Goal: Check status: Check status

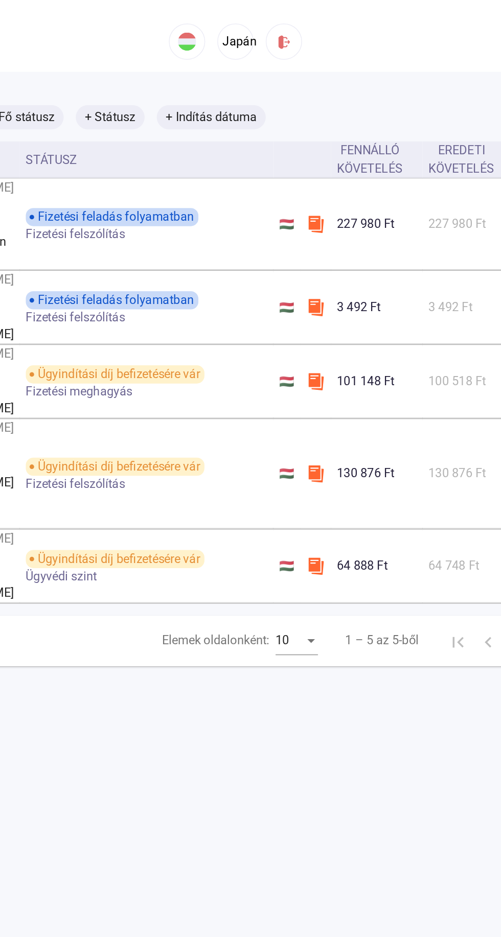
scroll to position [0, 158]
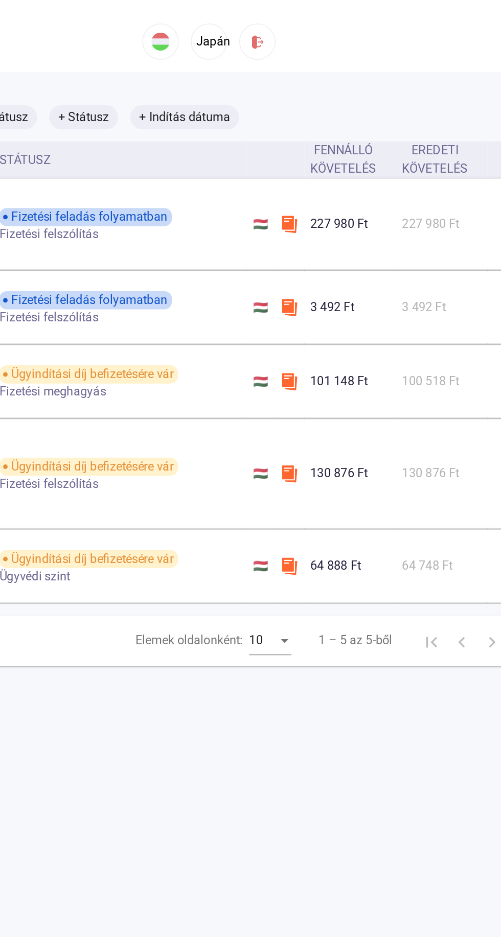
click at [348, 262] on font "101 148 Ft" at bounding box center [355, 257] width 39 height 10
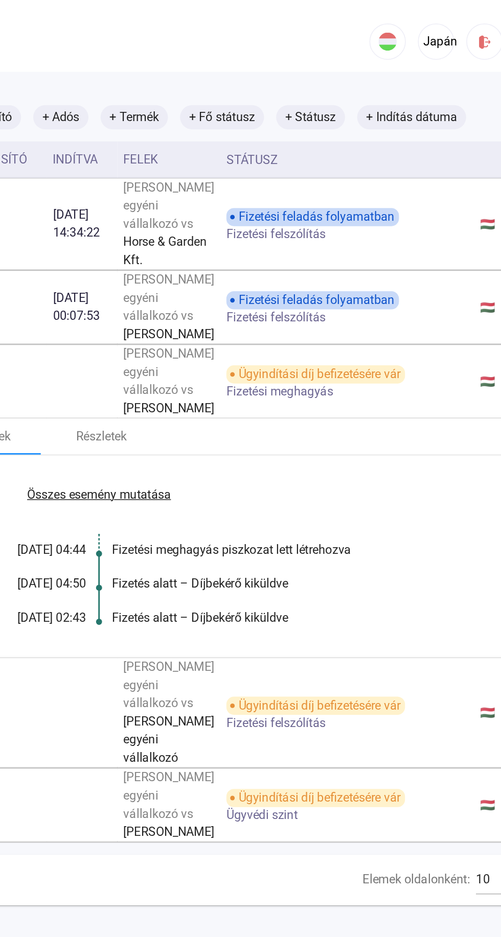
scroll to position [0, 0]
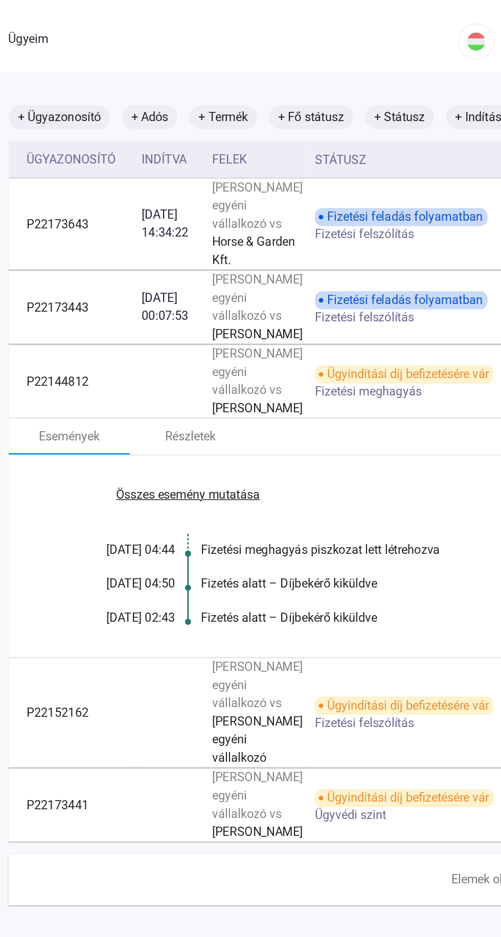
click at [317, 283] on td "Ügyindítási díj befizetésére vár Fizetési meghagyás" at bounding box center [364, 258] width 171 height 50
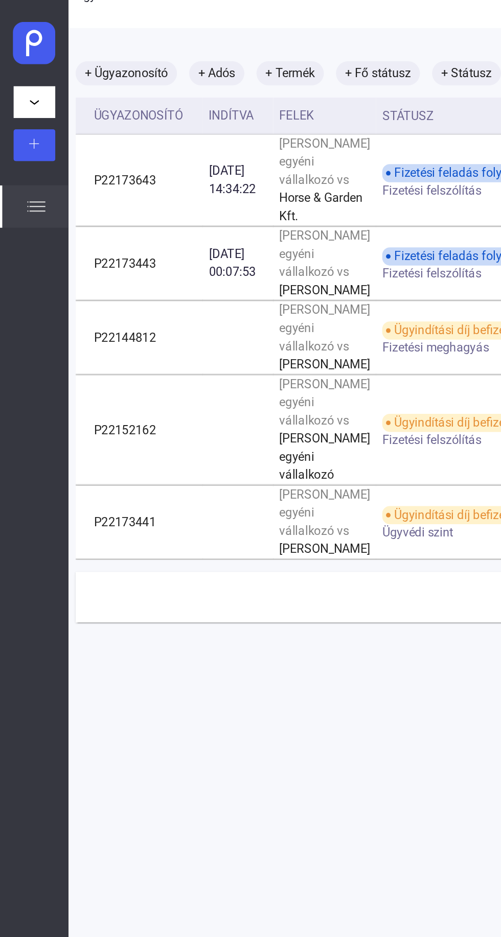
scroll to position [30, 3]
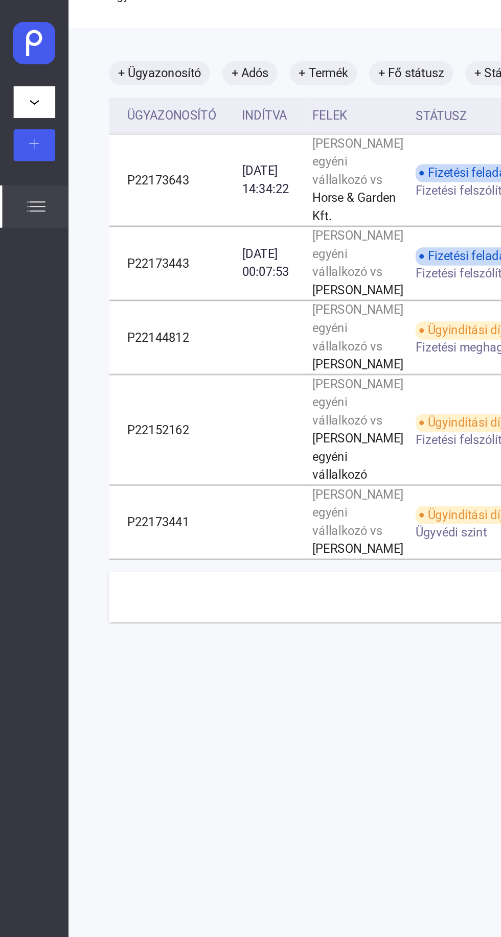
click at [292, 327] on td "Ügyindítási díj befizetésére vár Fizetési felszólítás" at bounding box center [361, 290] width 171 height 74
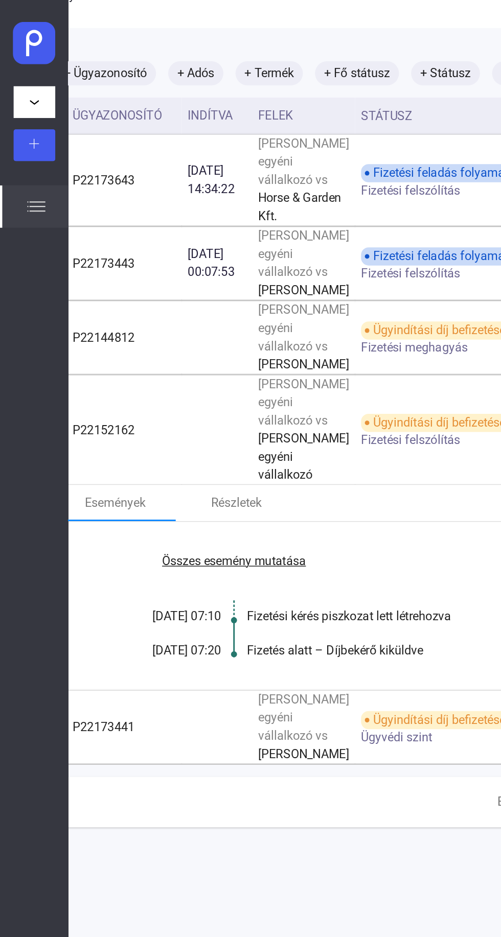
scroll to position [49, 40]
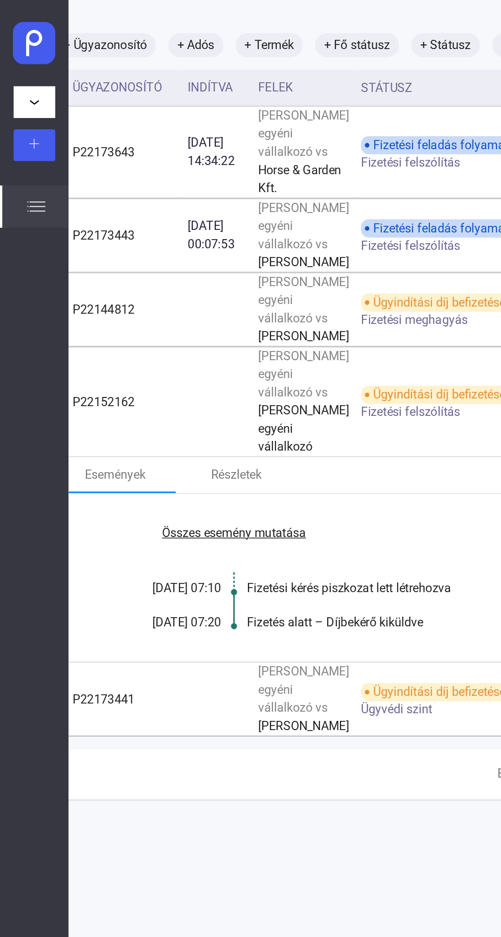
click at [287, 309] on td "Ügyindítási díj befizetésére vár Fizetési felszólítás" at bounding box center [325, 272] width 171 height 74
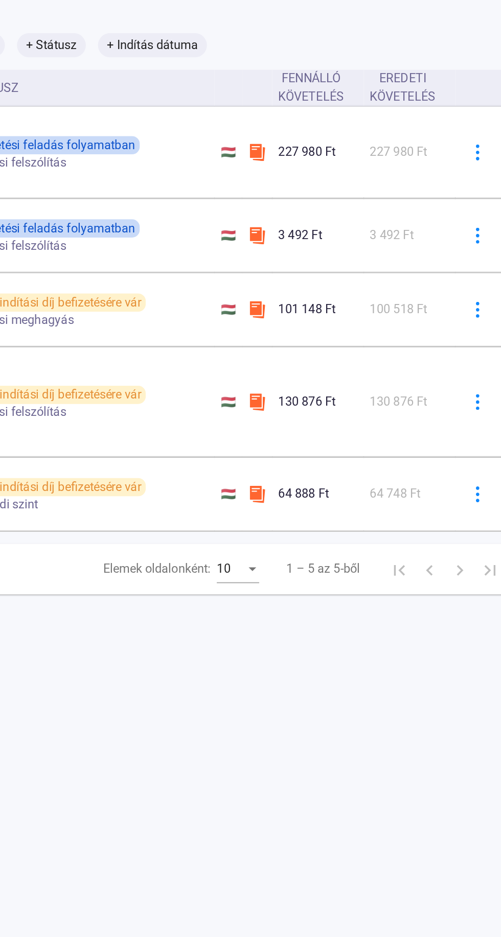
scroll to position [0, 0]
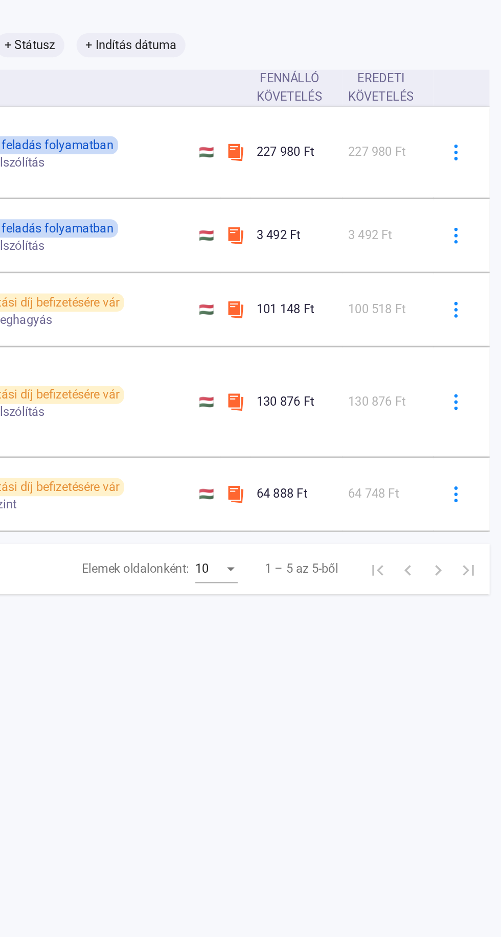
click at [397, 276] on font "130 876 Ft" at bounding box center [416, 271] width 39 height 10
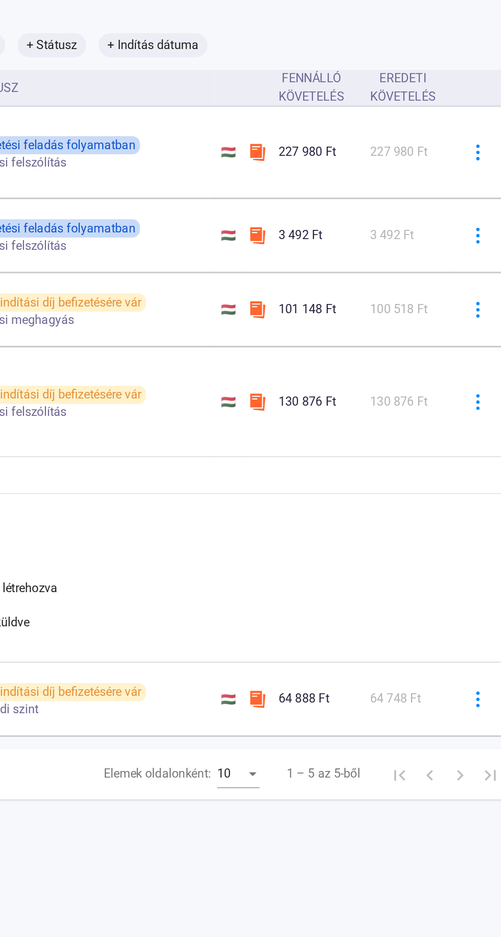
scroll to position [49, 158]
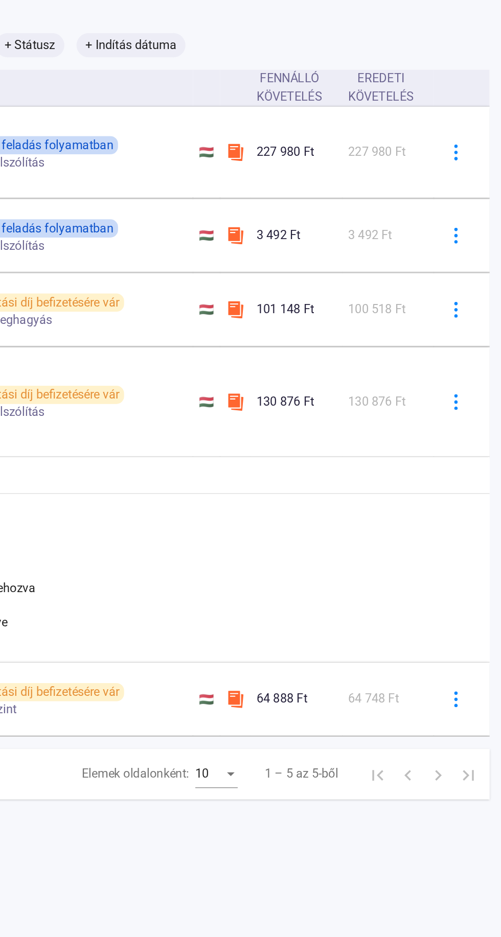
click at [466, 309] on td at bounding box center [474, 272] width 38 height 74
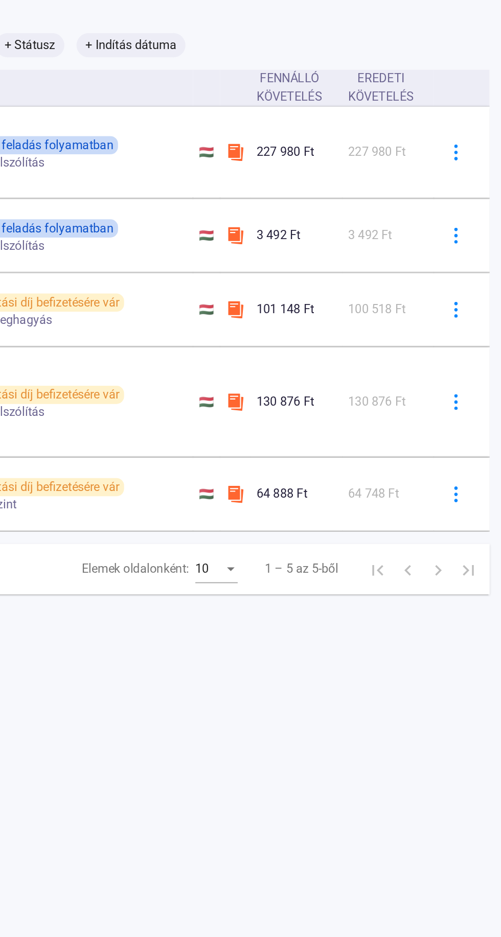
click at [465, 277] on img at bounding box center [470, 271] width 11 height 11
click at [461, 393] on div at bounding box center [250, 468] width 501 height 937
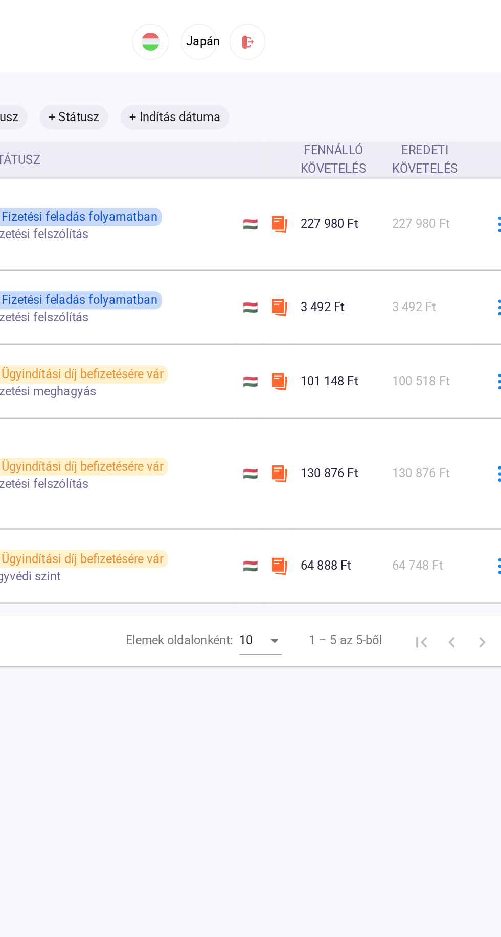
scroll to position [0, 158]
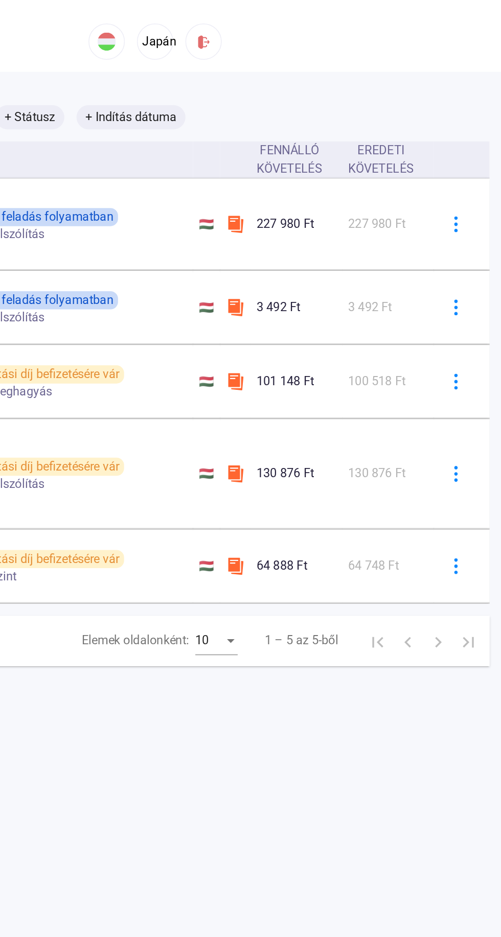
click at [457, 174] on td at bounding box center [474, 152] width 38 height 62
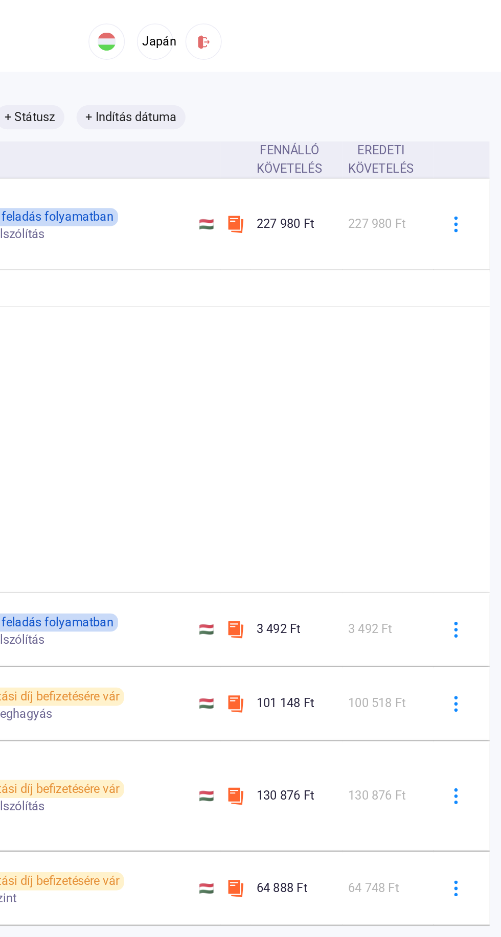
click at [457, 174] on td at bounding box center [474, 152] width 38 height 62
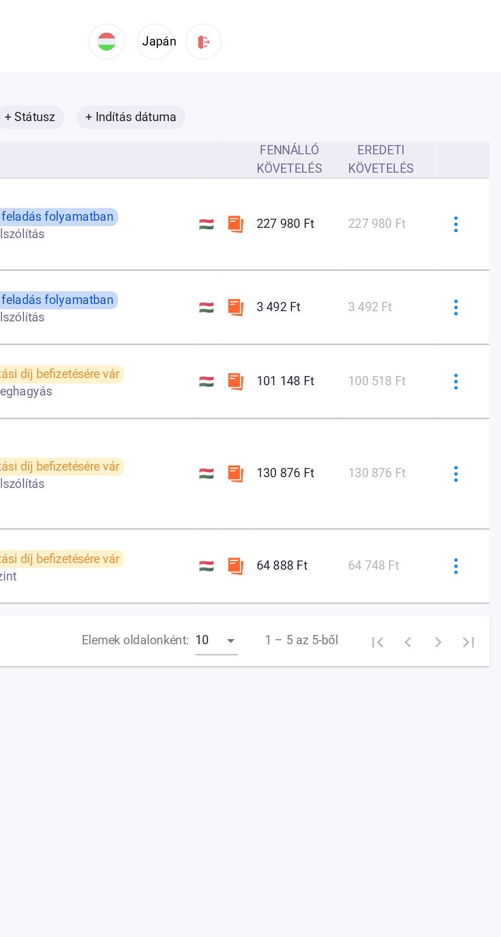
click at [459, 162] on button at bounding box center [469, 151] width 21 height 21
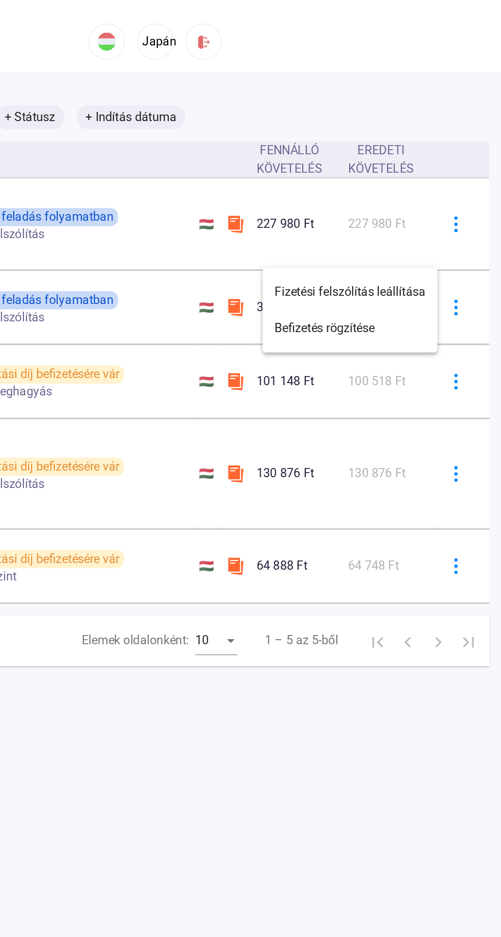
click at [456, 170] on div at bounding box center [250, 468] width 501 height 937
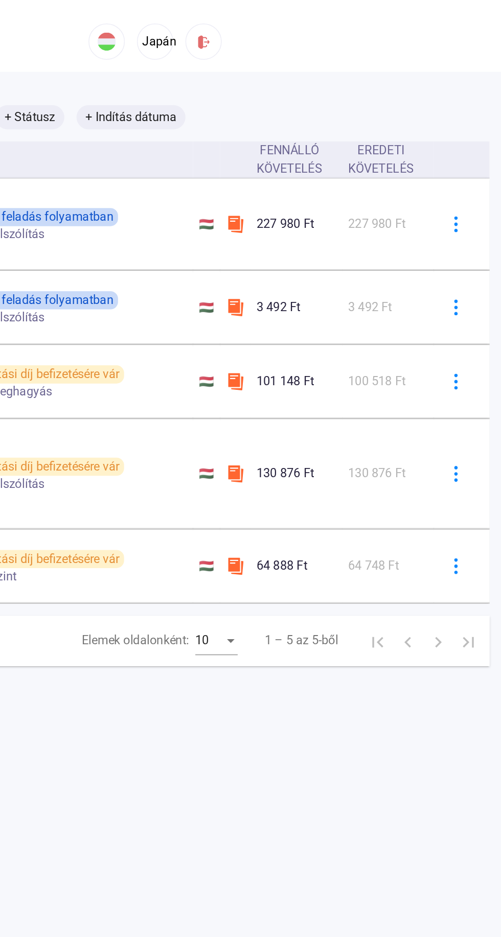
click at [411, 182] on td "227 980 Ft" at bounding box center [424, 152] width 62 height 62
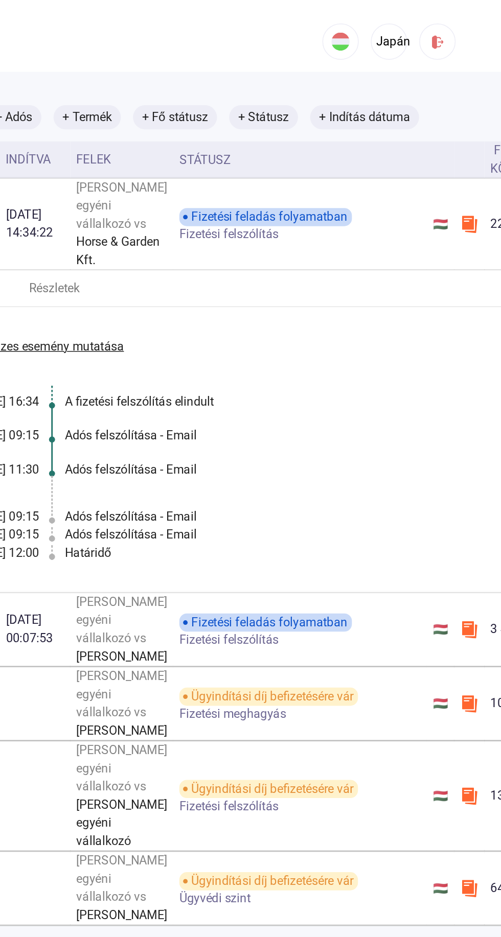
scroll to position [0, 0]
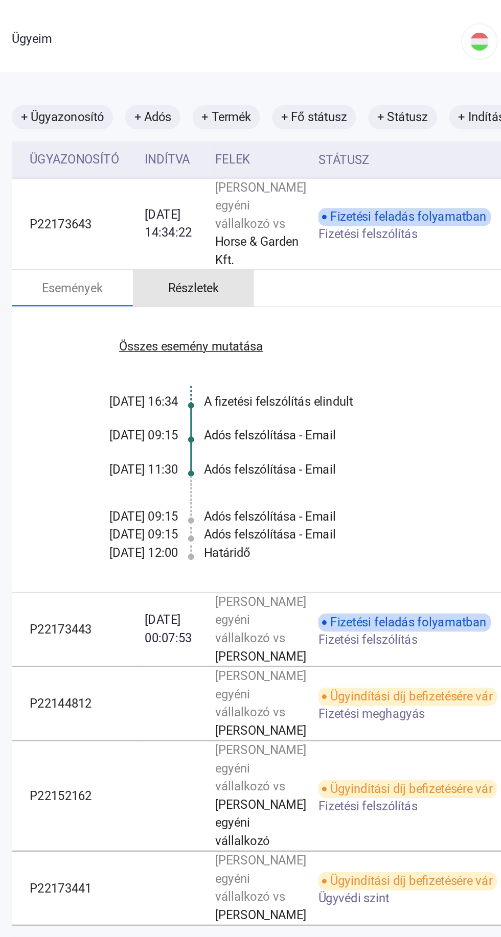
click at [192, 207] on div "Részletek" at bounding box center [199, 194] width 82 height 25
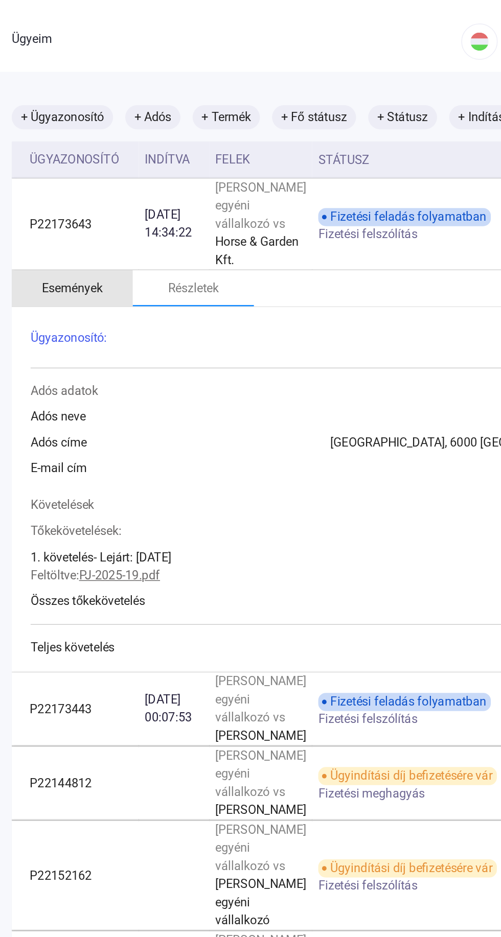
click at [113, 199] on font "Események" at bounding box center [117, 195] width 41 height 10
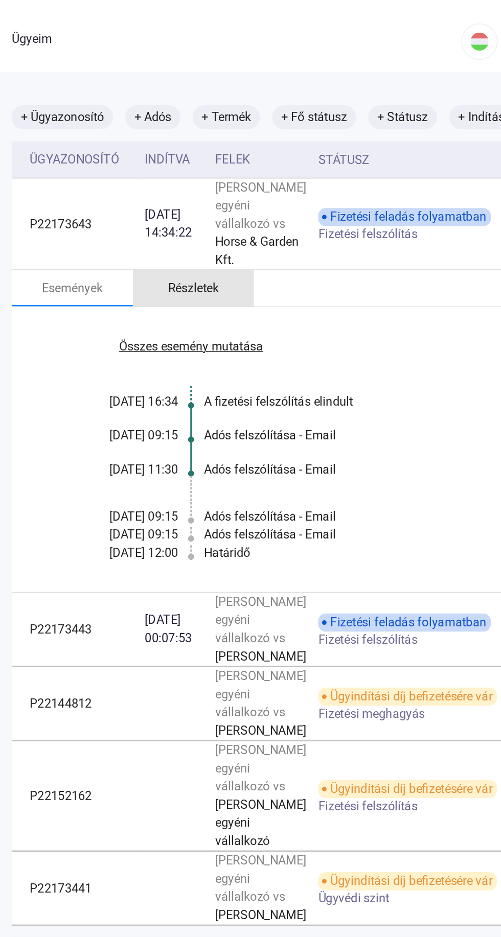
click at [182, 199] on font "Részletek" at bounding box center [199, 195] width 34 height 10
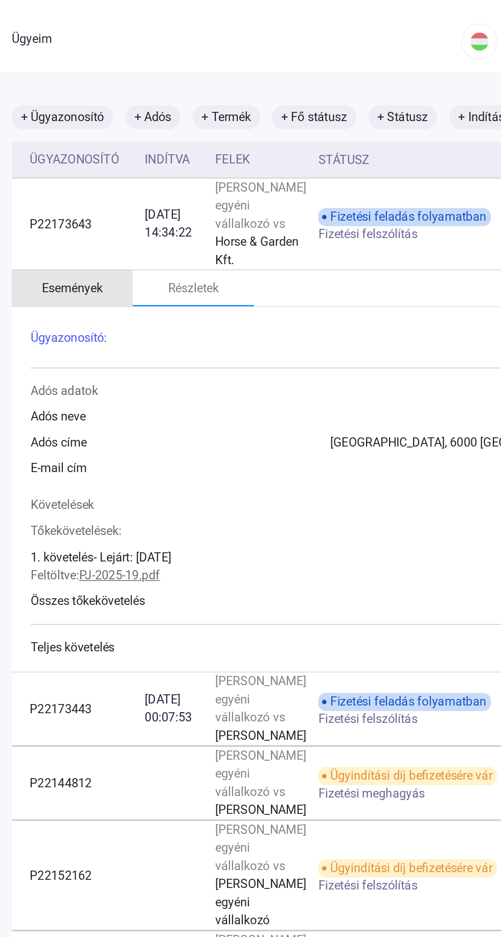
click at [112, 199] on font "Események" at bounding box center [117, 195] width 41 height 10
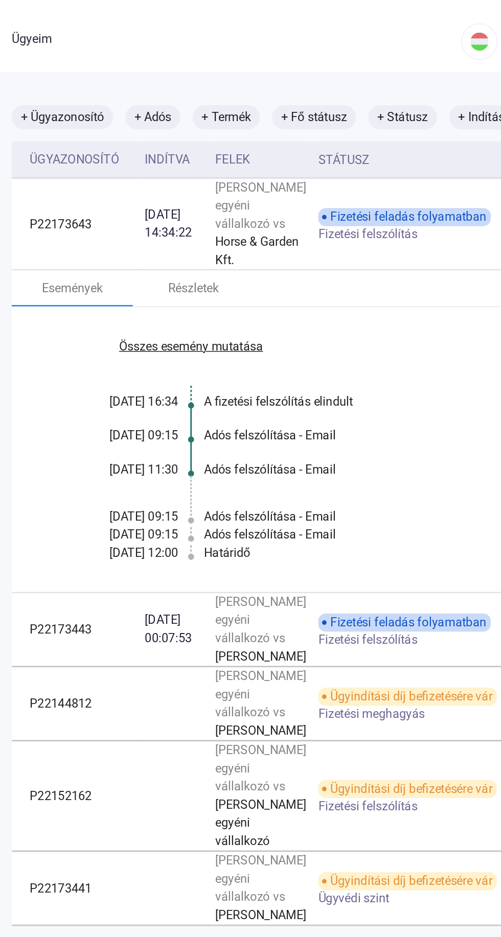
click at [349, 182] on td "Fizetési feladás folyamatban Fizetési felszólítás" at bounding box center [364, 152] width 171 height 62
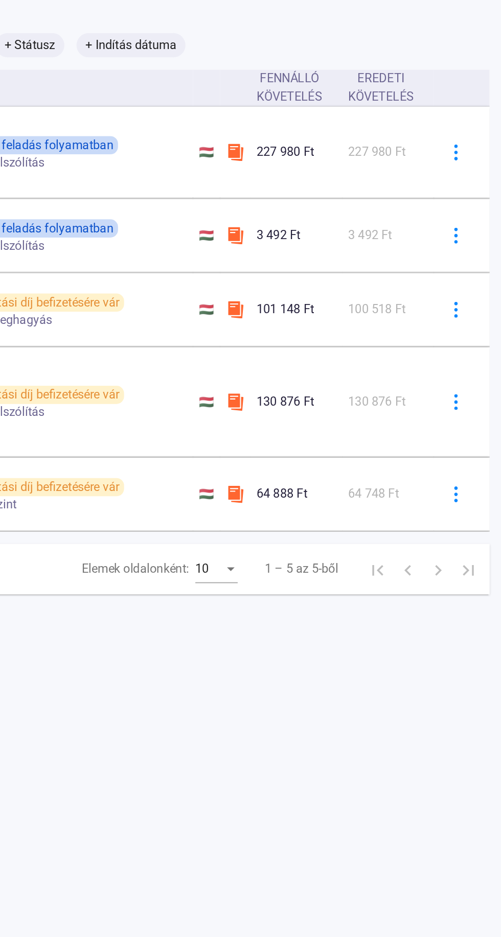
click at [465, 215] on img at bounding box center [470, 209] width 11 height 11
click at [454, 407] on div at bounding box center [250, 468] width 501 height 937
click at [459, 282] on button at bounding box center [469, 271] width 21 height 21
click at [454, 503] on div at bounding box center [250, 468] width 501 height 937
click at [459, 344] on button at bounding box center [469, 333] width 21 height 21
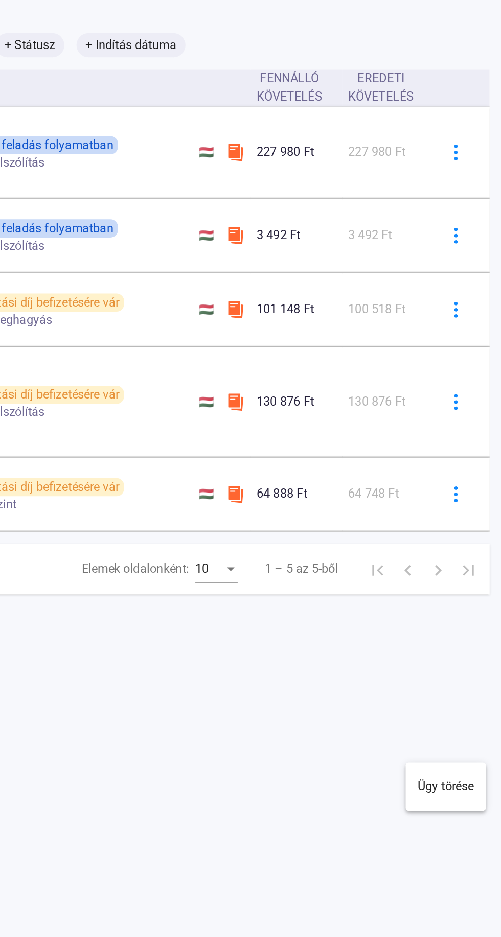
click at [448, 493] on div at bounding box center [250, 468] width 501 height 937
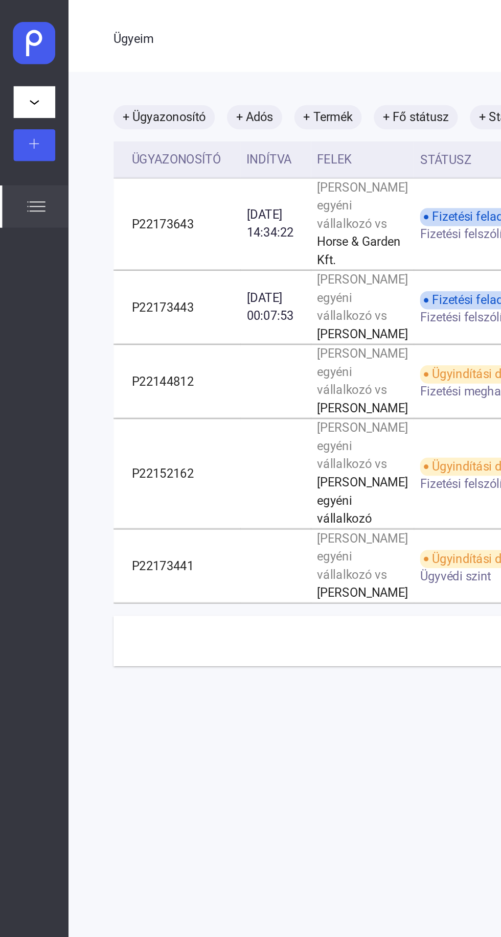
click at [36, 71] on button "[PERSON_NAME] egyéni vállalkozó" at bounding box center [23, 68] width 28 height 21
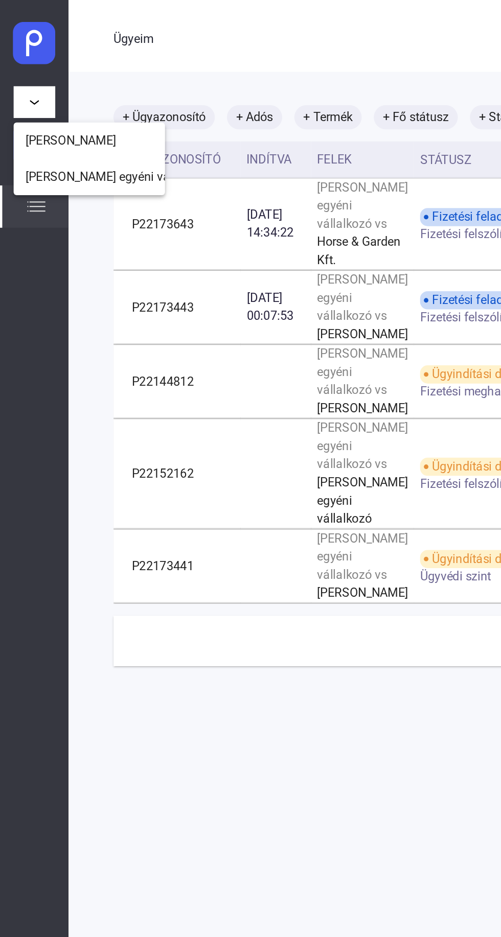
click at [32, 150] on div at bounding box center [250, 468] width 501 height 937
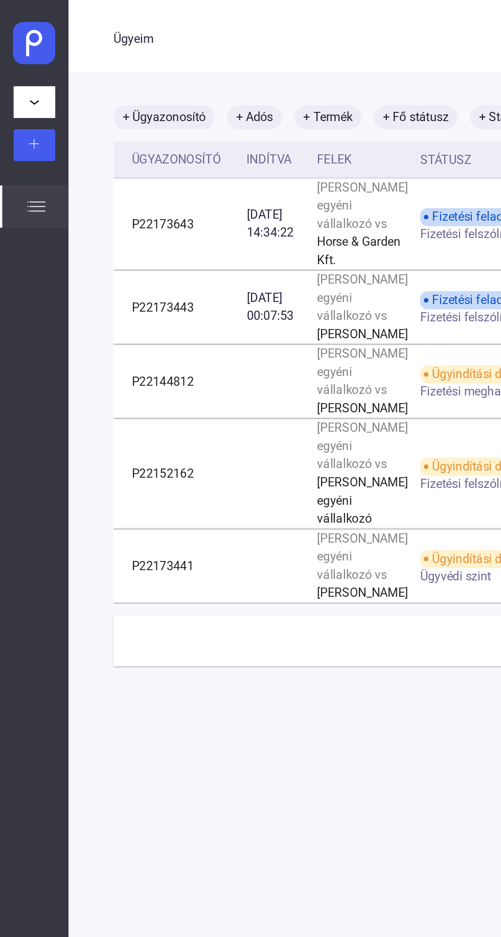
click at [33, 142] on div "Ügyeim" at bounding box center [23, 139] width 46 height 29
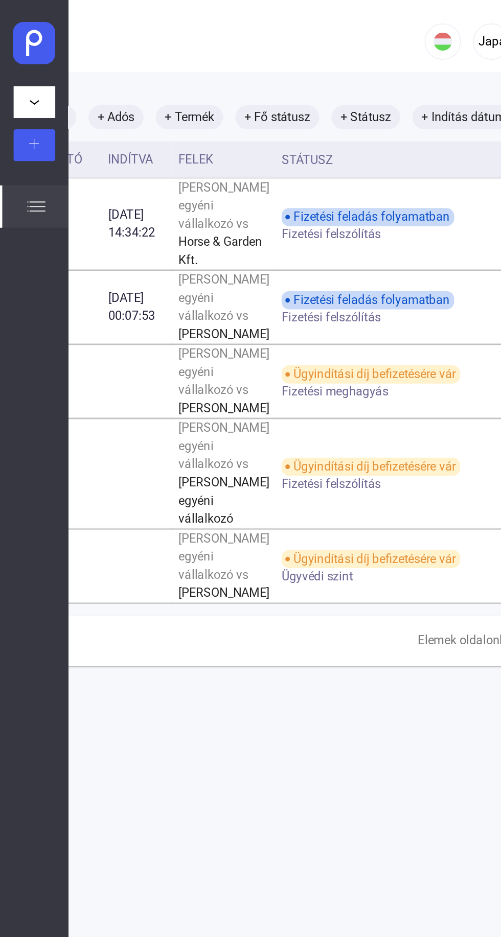
scroll to position [0, 158]
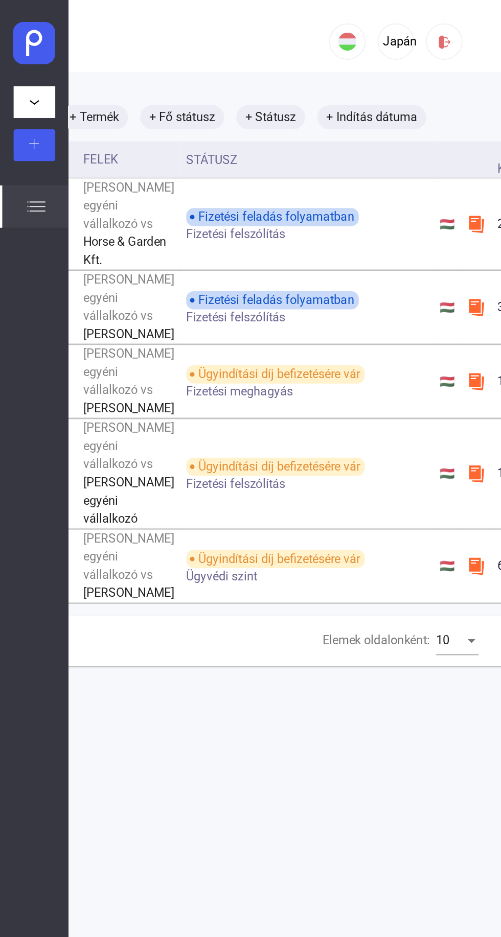
click at [309, 34] on button at bounding box center [300, 28] width 25 height 25
